Goal: Task Accomplishment & Management: Manage account settings

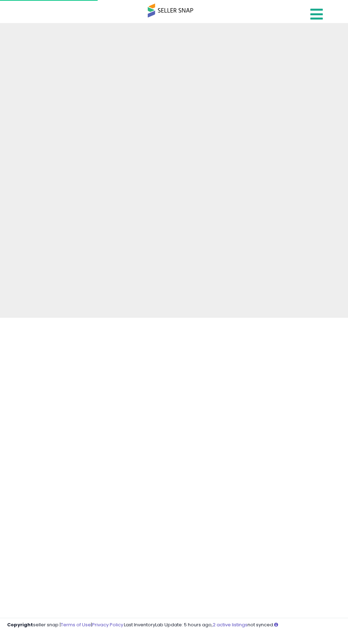
click at [317, 17] on icon at bounding box center [316, 14] width 12 height 14
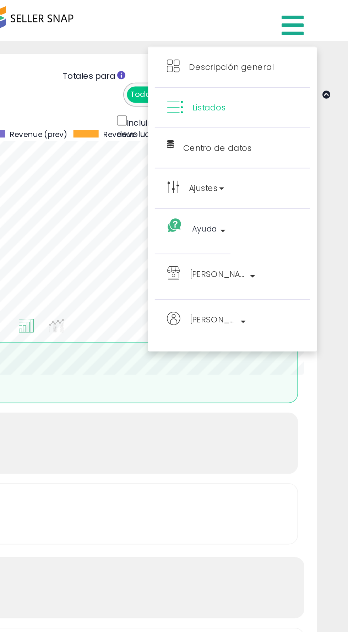
click at [315, 10] on div at bounding box center [174, 316] width 348 height 632
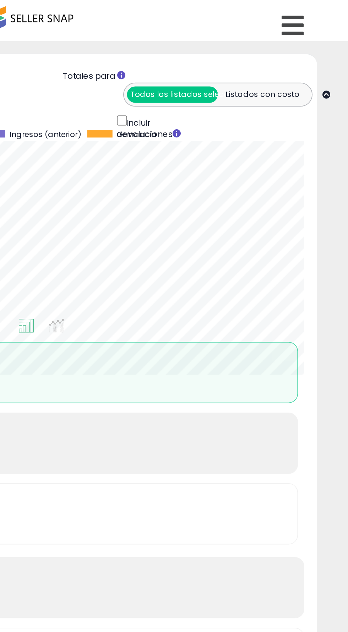
click at [324, 11] on link at bounding box center [317, 12] width 25 height 25
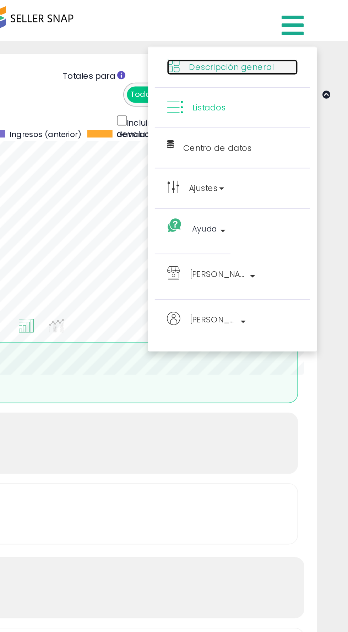
click at [293, 39] on font "Descripción general" at bounding box center [282, 37] width 48 height 7
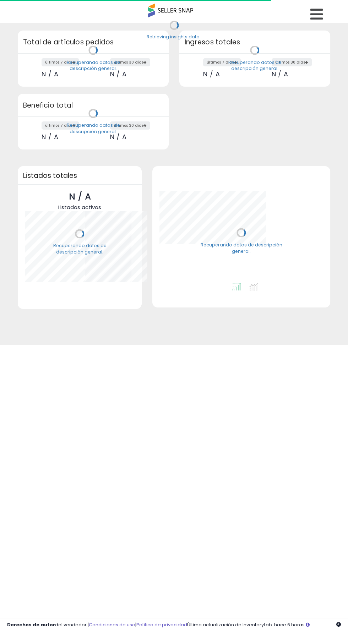
click at [315, 15] on icon at bounding box center [316, 14] width 12 height 14
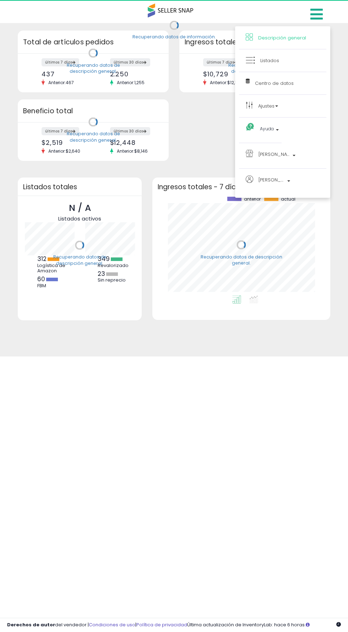
scroll to position [99, 163]
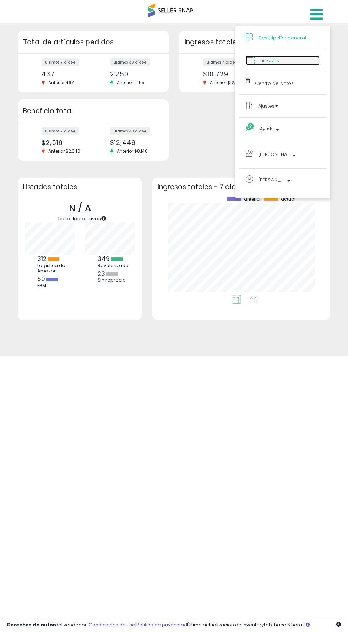
click at [287, 61] on link "Listados" at bounding box center [283, 60] width 74 height 9
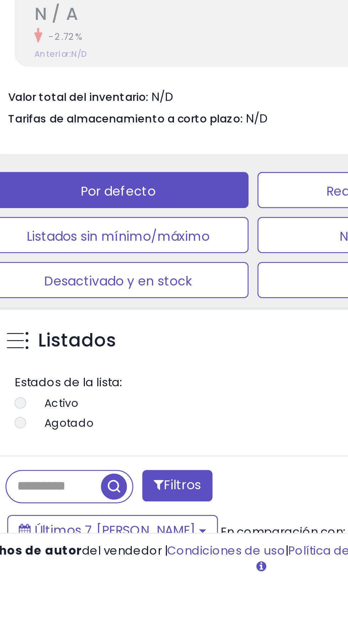
click at [45, 596] on input "text" at bounding box center [43, 593] width 37 height 12
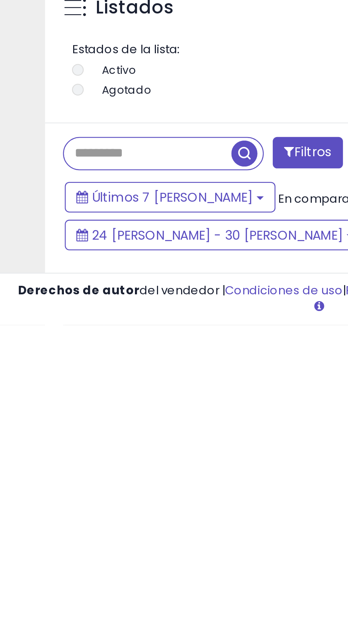
scroll to position [138, 308]
type input "**********"
click at [97, 564] on span "button" at bounding box center [96, 564] width 10 height 10
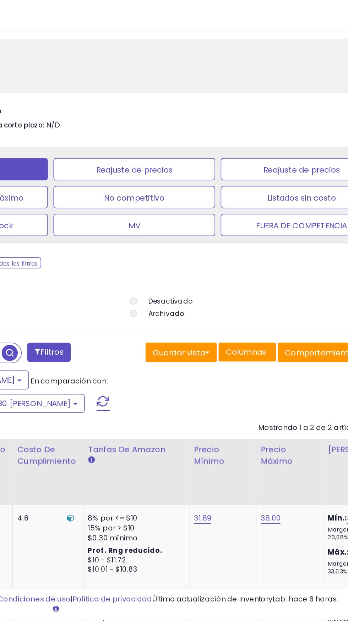
scroll to position [131, 0]
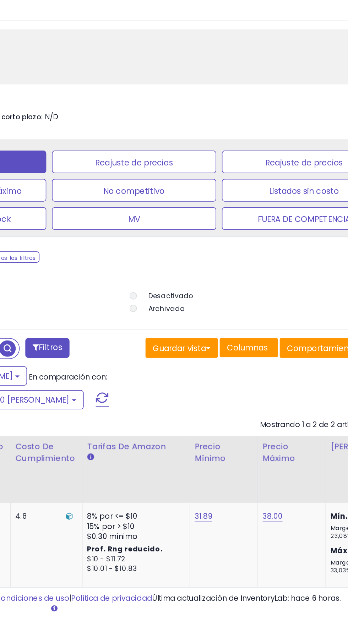
click at [214, 620] on font "29,90" at bounding box center [220, 623] width 13 height 7
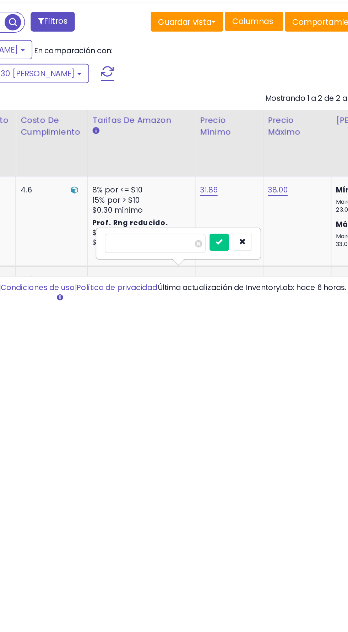
scroll to position [182, 0]
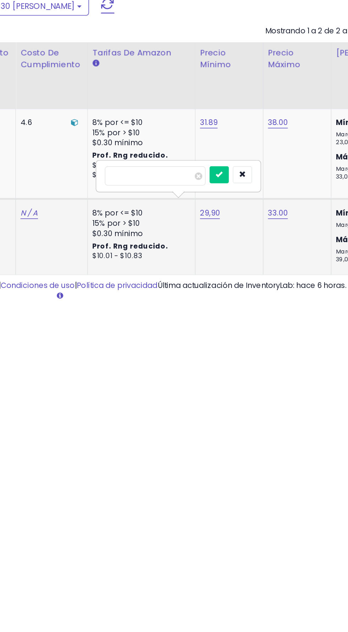
type input "*****"
click at [228, 546] on icon "submit" at bounding box center [226, 548] width 4 height 4
